Goal: Task Accomplishment & Management: Use online tool/utility

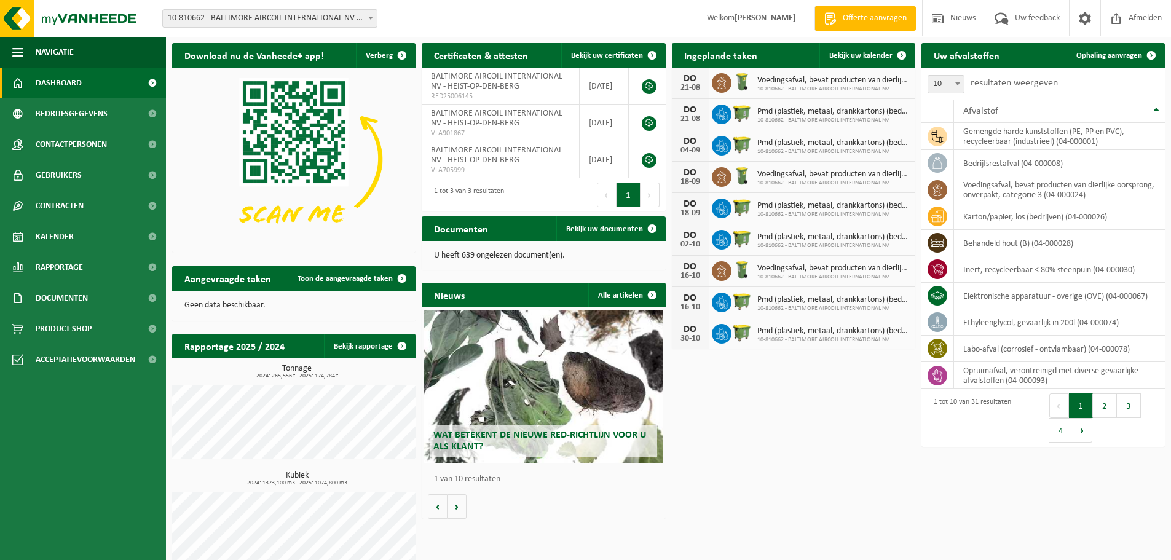
scroll to position [50, 0]
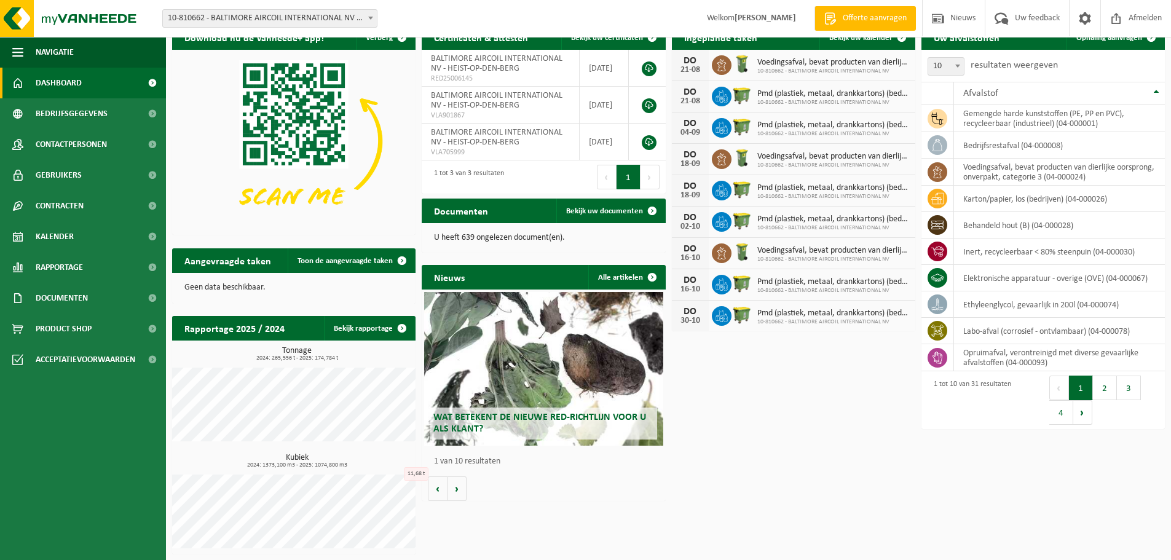
click at [486, 419] on span "Wat betekent de nieuwe RED-richtlijn voor u als klant?" at bounding box center [539, 424] width 213 height 22
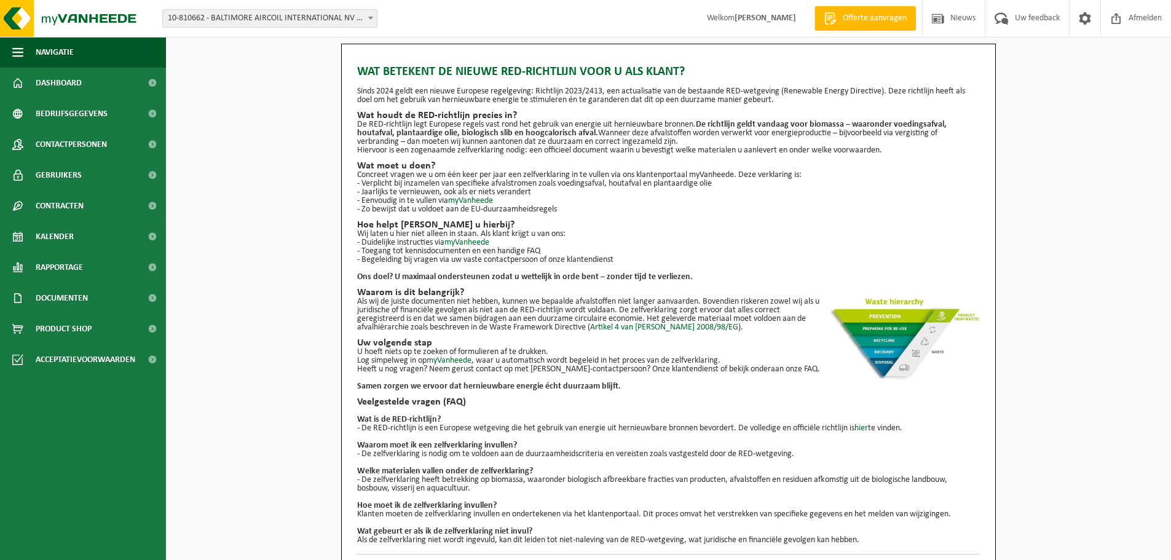
click at [210, 210] on div "Wat betekent de nieuwe RED-richtlijn voor u als klant? Sinds 2024 geldt een nie…" at bounding box center [668, 313] width 1005 height 539
click at [54, 55] on span "Navigatie" at bounding box center [55, 52] width 38 height 31
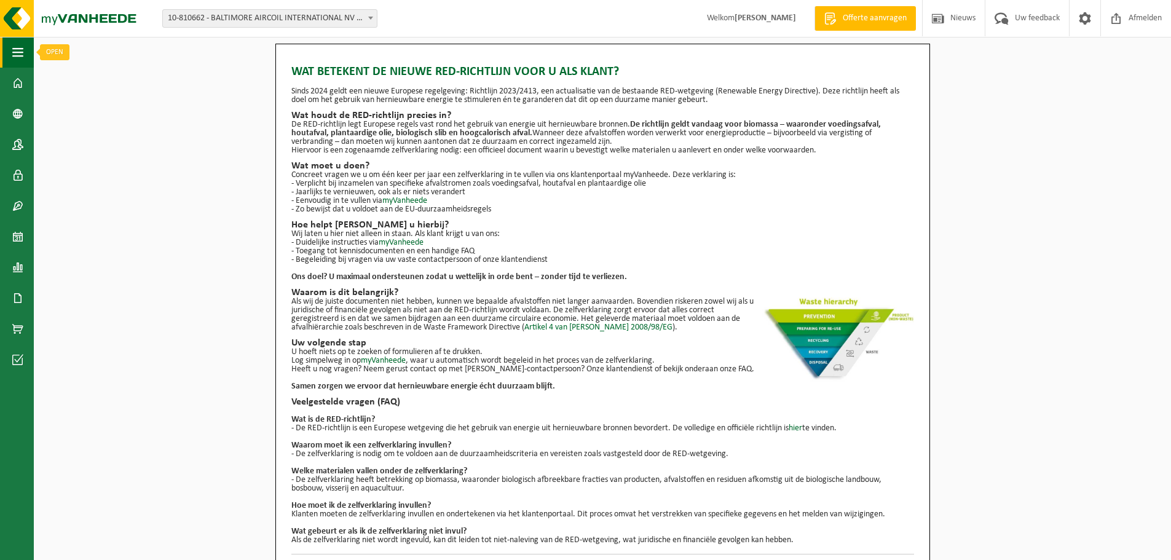
click at [13, 52] on span "button" at bounding box center [17, 52] width 11 height 31
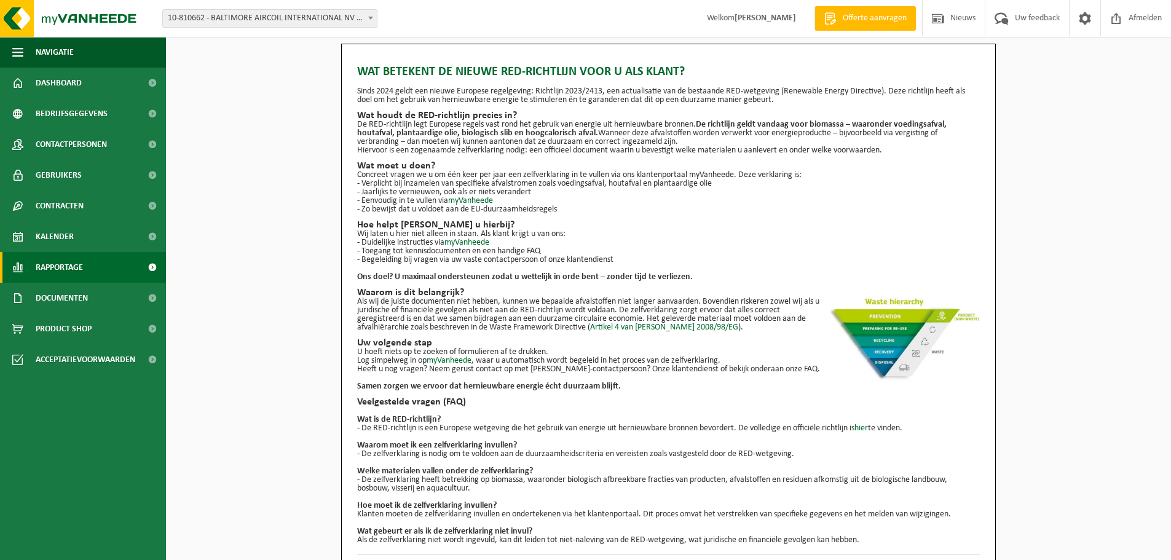
click at [65, 271] on span "Rapportage" at bounding box center [59, 267] width 47 height 31
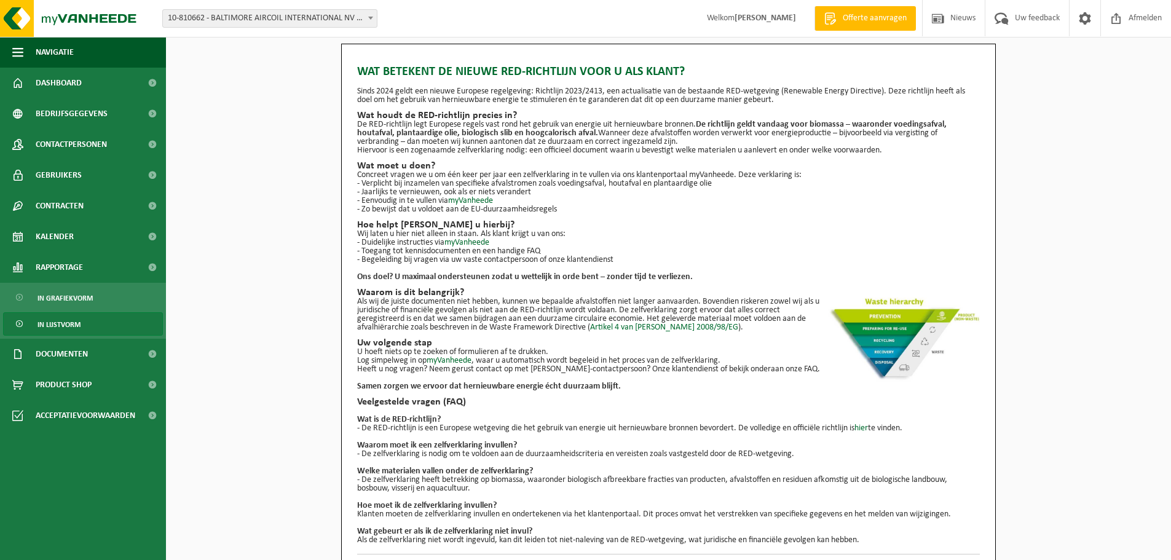
click at [63, 325] on span "In lijstvorm" at bounding box center [59, 324] width 43 height 23
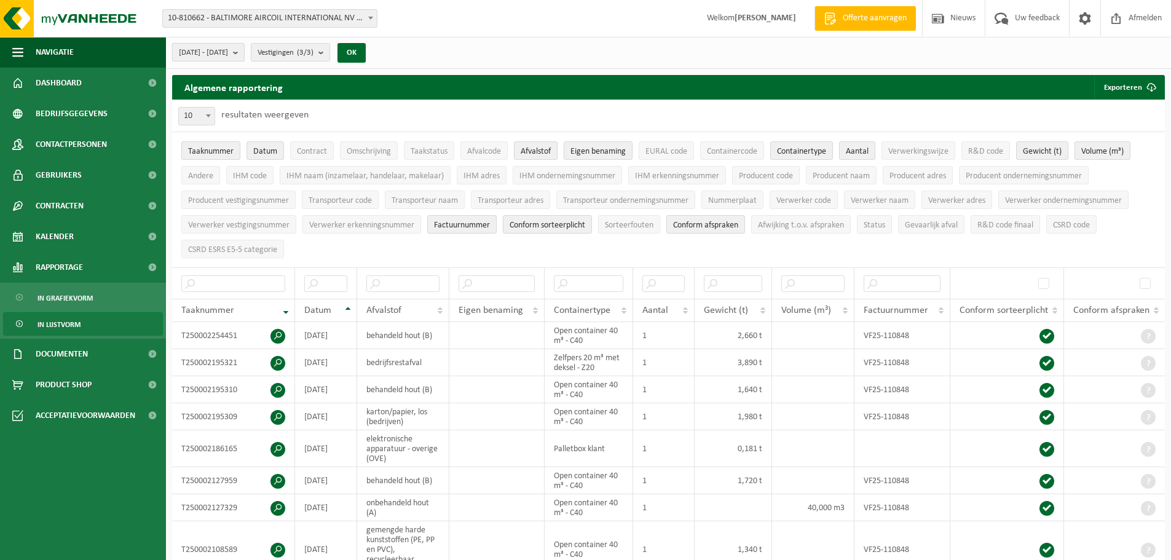
click at [244, 53] on b "submit" at bounding box center [238, 52] width 11 height 17
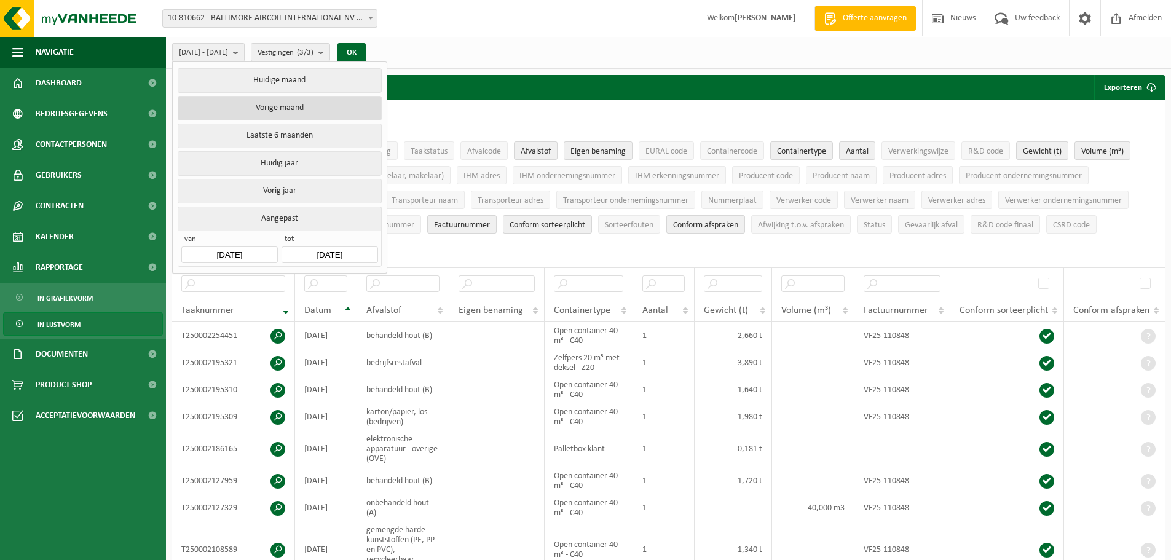
click at [283, 109] on button "Vorige maand" at bounding box center [279, 108] width 203 height 25
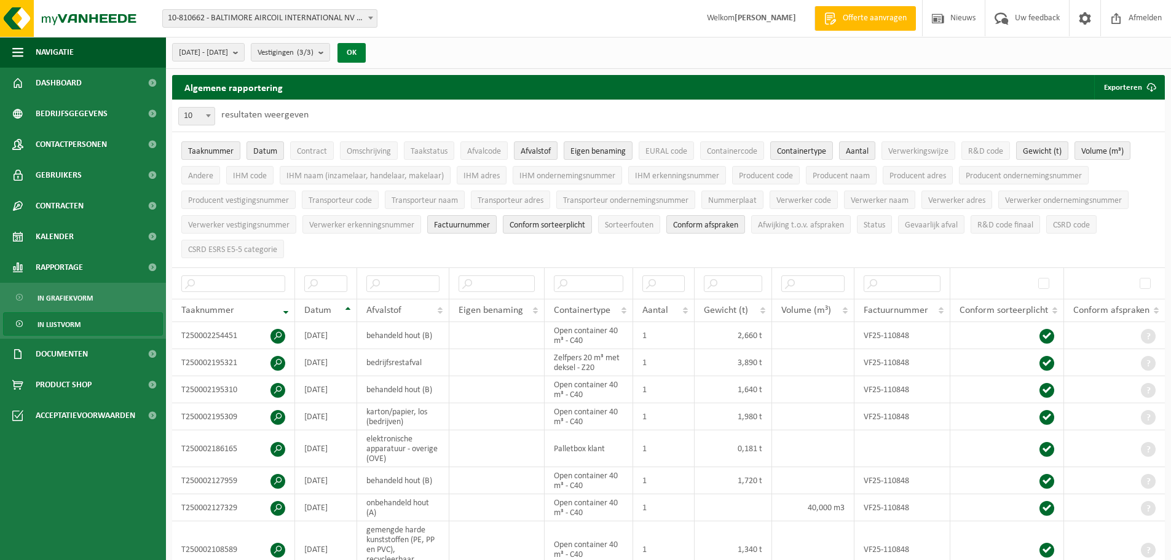
click at [366, 52] on button "OK" at bounding box center [352, 53] width 28 height 20
click at [489, 152] on span "Afvalcode" at bounding box center [484, 151] width 34 height 9
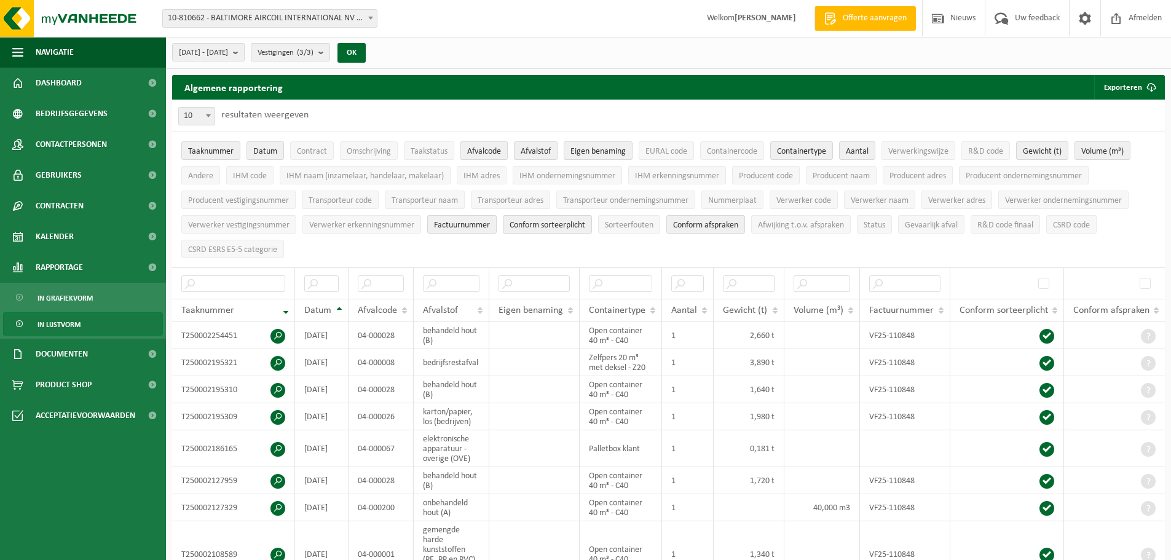
click at [489, 152] on span "Afvalcode" at bounding box center [484, 151] width 34 height 9
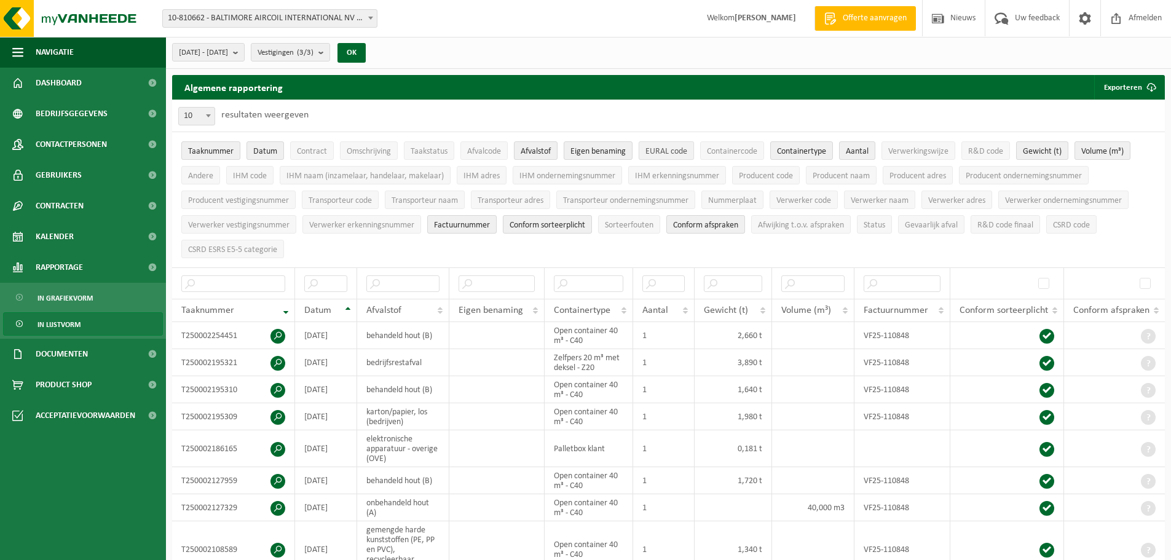
click at [671, 151] on span "EURAL code" at bounding box center [667, 151] width 42 height 9
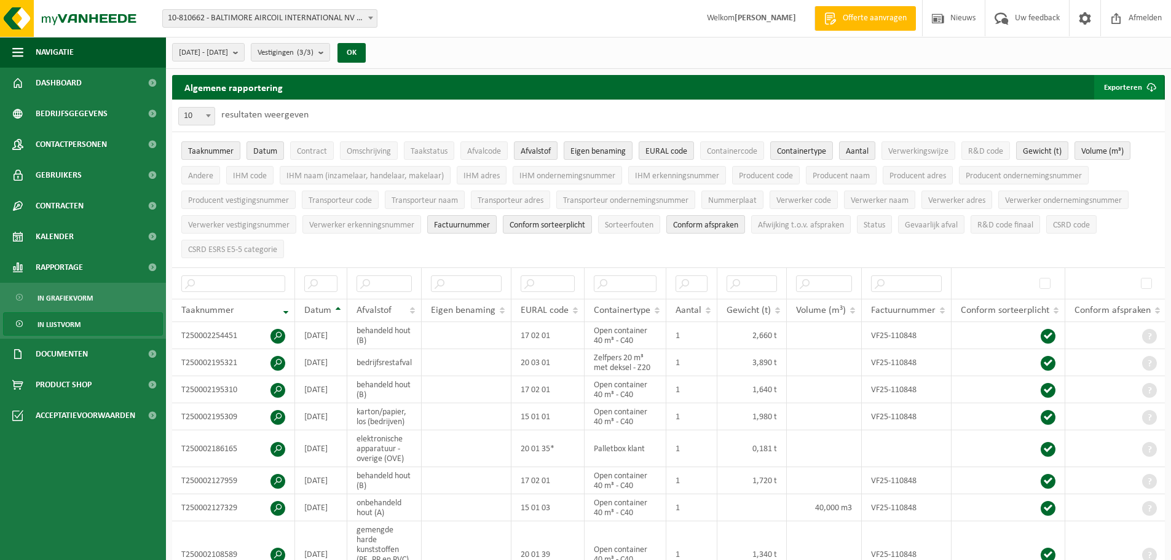
click at [1120, 88] on button "Exporteren" at bounding box center [1128, 87] width 69 height 25
click at [1136, 107] on link "Enkel mijn selectie" at bounding box center [1107, 112] width 111 height 25
